Goal: Task Accomplishment & Management: Use online tool/utility

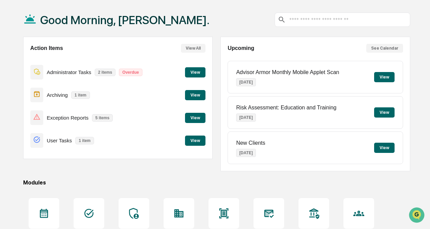
scroll to position [29, 0]
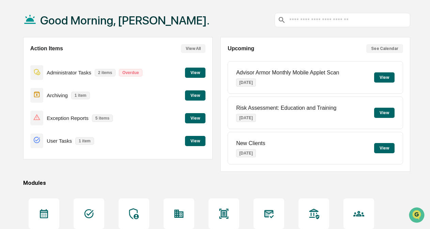
click at [191, 95] on button "View" at bounding box center [195, 96] width 20 height 10
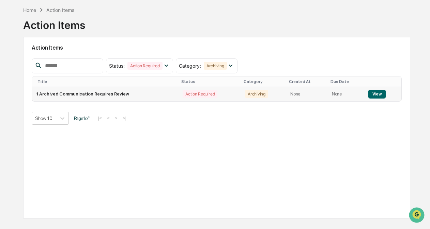
click at [89, 93] on td "1 Archived Communication Requires Review" at bounding box center [105, 94] width 146 height 14
click at [383, 90] on button "View" at bounding box center [376, 94] width 17 height 9
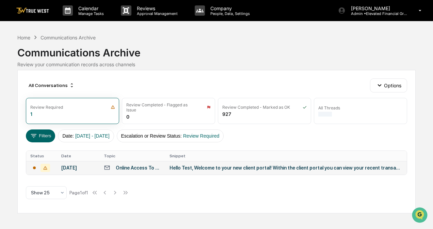
click at [327, 175] on td "Hello Test, Welcome to your new client portal! Within the client portal you can…" at bounding box center [285, 168] width 241 height 14
